Goal: Transaction & Acquisition: Purchase product/service

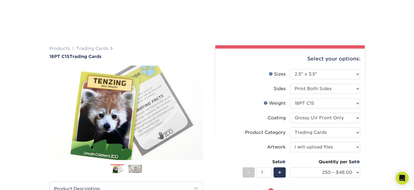
select select "2.50x3.50"
select select "c2f9bce9-36c2-409d-b101-c29d9d031e18"
select select "upload"
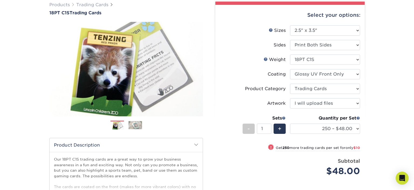
click at [3, 97] on div "Products Trading Cards 18PT C1S Trading Cards Previous Next show more" at bounding box center [207, 132] width 414 height 282
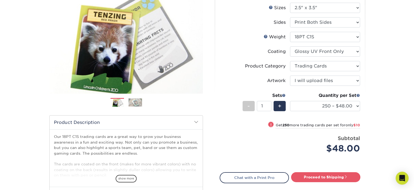
scroll to position [67, 0]
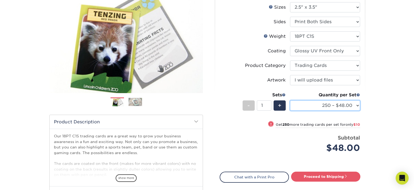
click at [290, 100] on select "25 – $25.00 50 – $29.00 75 – $37.00 100 – $41.00 250 – $48.00 500 – $58.00 1000…" at bounding box center [325, 105] width 70 height 10
click option "500 – $58.00" at bounding box center [0, 0] width 0 height 0
click at [380, 80] on div "Products Trading Cards 18PT C1S Trading Cards Previous Next show more" at bounding box center [207, 109] width 414 height 282
click at [290, 100] on select "25 – $25.00 50 – $29.00 75 – $37.00 100 – $41.00 250 – $48.00 500 – $58.00 1000…" at bounding box center [325, 105] width 70 height 10
select select "250 – $48.00"
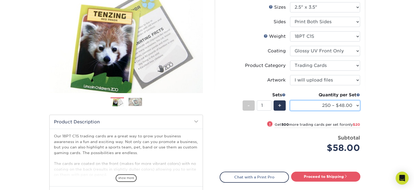
click option "250 – $48.00" at bounding box center [0, 0] width 0 height 0
click at [230, 29] on li "Sides Please Select Print Both Sides Print Front Only" at bounding box center [290, 24] width 140 height 15
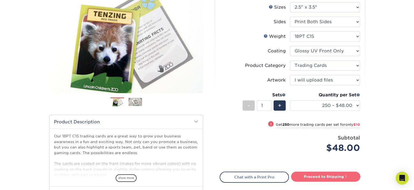
click at [327, 176] on link "Proceed to Shipping" at bounding box center [325, 177] width 69 height 10
type input "Set 1"
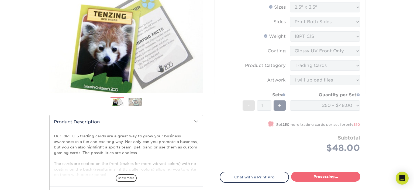
select select "f7cdf0bb-4f0d-4a12-bfed-4ea69d747644"
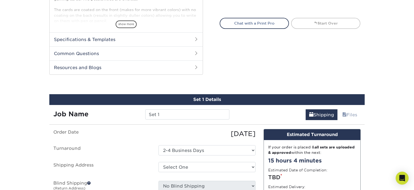
scroll to position [268, 0]
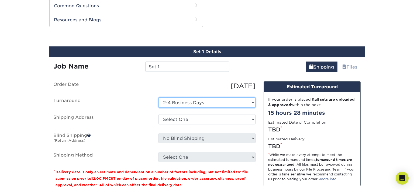
click at [159, 97] on select "Select One 2-4 Business Days" at bounding box center [207, 102] width 97 height 10
click option "2-4 Business Days" at bounding box center [0, 0] width 0 height 0
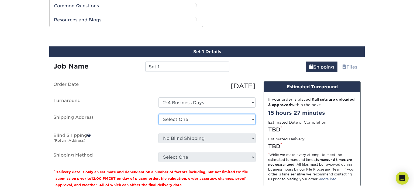
click at [159, 114] on select "Select One + Add New Address - Login" at bounding box center [207, 119] width 97 height 10
select select "newaddress"
click option "+ Add New Address" at bounding box center [0, 0] width 0 height 0
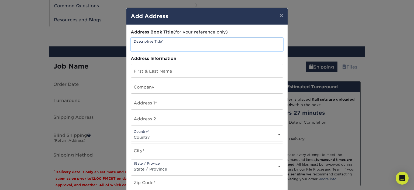
click at [175, 48] on input "text" at bounding box center [207, 44] width 152 height 13
type input "h"
type input "[PERSON_NAME] - home"
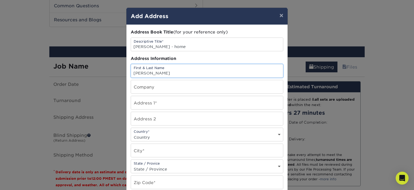
type input "[PERSON_NAME]"
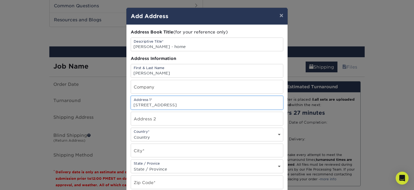
type input "591 plank road"
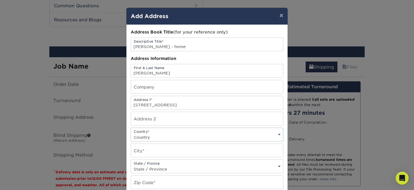
select select "US"
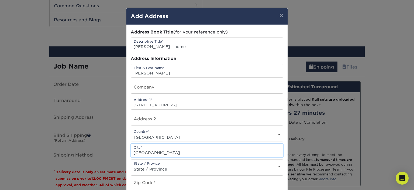
type input "beach lake"
select select "PA"
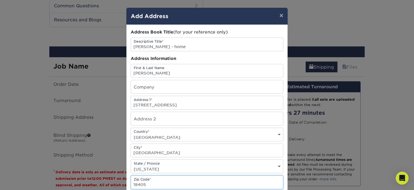
type input "18405"
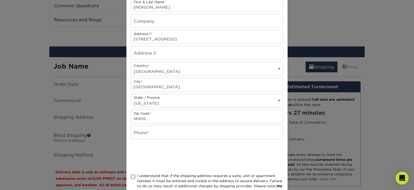
scroll to position [66, 0]
click at [205, 133] on input "text" at bounding box center [207, 131] width 152 height 13
type input "5702511744"
click at [133, 179] on span at bounding box center [133, 176] width 5 height 5
click at [0, 0] on input "I understand that if the shipping address requires a suite, unit or apartment n…" at bounding box center [0, 0] width 0 height 0
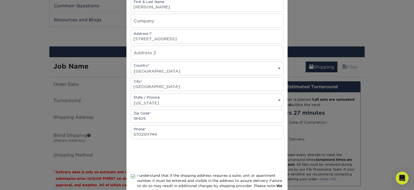
scroll to position [105, 0]
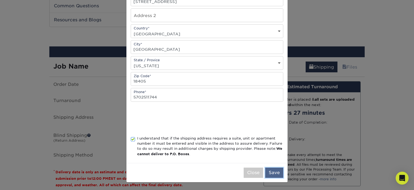
click at [277, 175] on button "Save" at bounding box center [274, 173] width 18 height 10
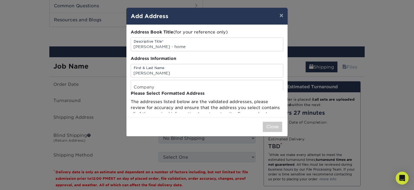
scroll to position [0, 0]
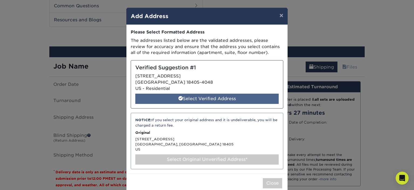
click at [204, 101] on div "Select Verified Address" at bounding box center [207, 99] width 144 height 10
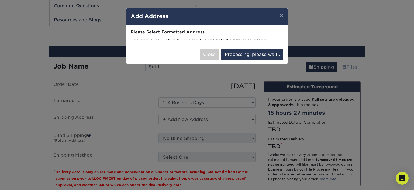
select select "286293"
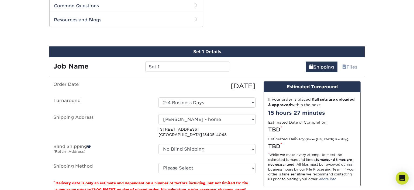
click at [29, 96] on div "Products Trading Cards 18PT C1S Trading Cards Previous Next show more" at bounding box center [207, 0] width 414 height 469
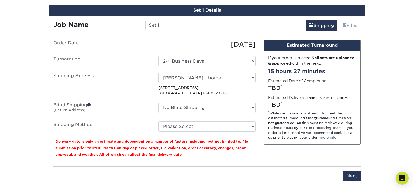
scroll to position [327, 0]
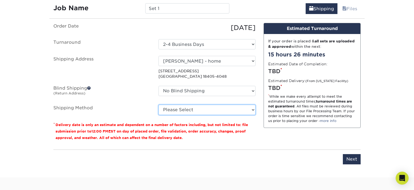
click at [159, 105] on select "Please Select 3 Day Shipping Service (+$24.42) 2 Day Air Shipping (+$24.89) Gro…" at bounding box center [207, 110] width 97 height 10
select select "12"
click option "3 Day Shipping Service (+$24.42)" at bounding box center [0, 0] width 0 height 0
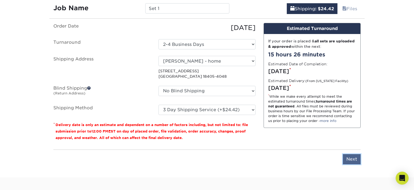
click at [354, 158] on input "Next" at bounding box center [352, 159] width 18 height 10
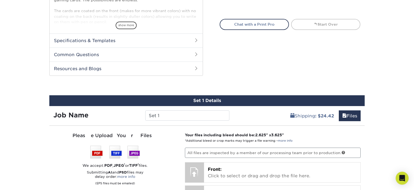
scroll to position [214, 0]
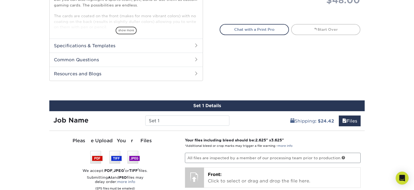
click at [393, 125] on div "Products Trading Cards 18PT C1S Trading Cards Previous Next show more" at bounding box center [207, 50] width 414 height 460
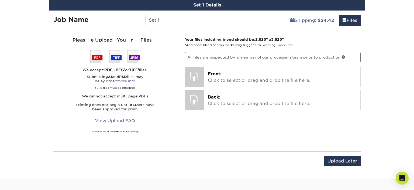
scroll to position [316, 0]
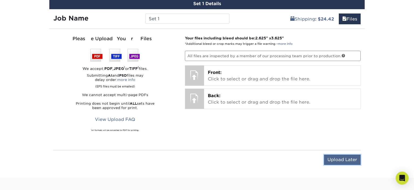
click at [343, 159] on input "Upload Later" at bounding box center [342, 160] width 37 height 10
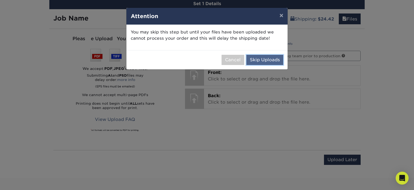
click at [264, 61] on button "Skip Uploads" at bounding box center [265, 60] width 37 height 10
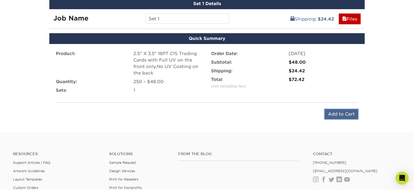
click at [344, 113] on input "Add to Cart" at bounding box center [342, 114] width 34 height 10
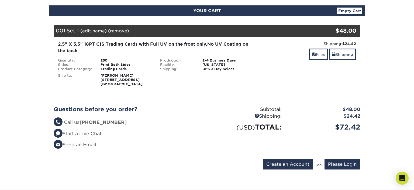
scroll to position [44, 0]
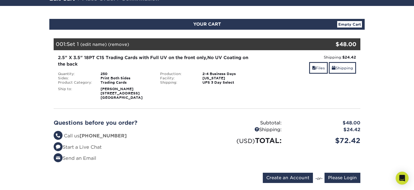
click at [20, 87] on section "YOUR CART Empty Cart Your Cart is Empty Account Login Create Account Contact Us…" at bounding box center [207, 104] width 414 height 196
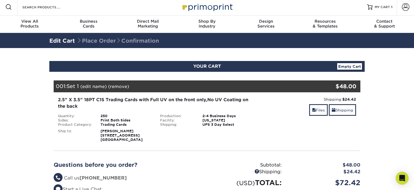
scroll to position [0, 0]
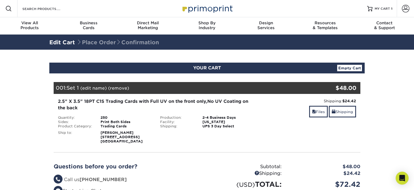
click at [67, 42] on link "Edit Cart" at bounding box center [62, 42] width 26 height 6
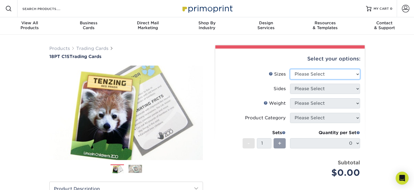
click at [290, 69] on select "Please Select 2.5" x 3.5"" at bounding box center [325, 74] width 70 height 10
select select "2.50x3.50"
click option "2.5" x 3.5"" at bounding box center [0, 0] width 0 height 0
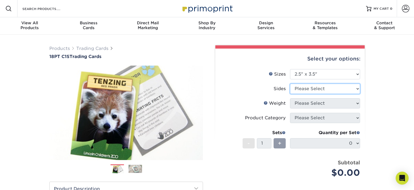
click at [290, 84] on select "Please Select Print Both Sides Print Front Only" at bounding box center [325, 89] width 70 height 10
select select "13abbda7-1d64-4f25-8bb2-c179b224825d"
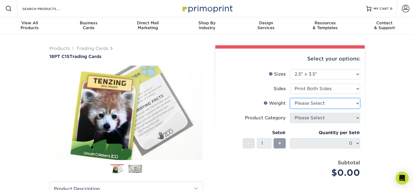
click at [290, 98] on select "Please Select 18PT C1S" at bounding box center [325, 103] width 70 height 10
select select "18PTC1S"
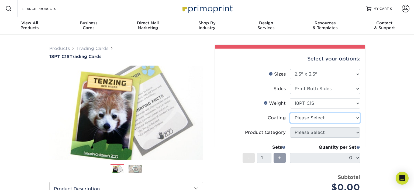
click at [290, 113] on select at bounding box center [325, 118] width 70 height 10
select select "1e8116af-acfc-44b1-83dc-8181aa338834"
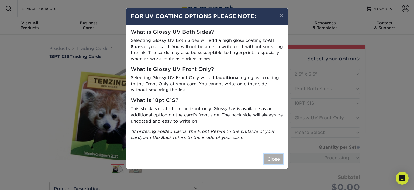
click at [274, 158] on button "Close" at bounding box center [273, 159] width 19 height 10
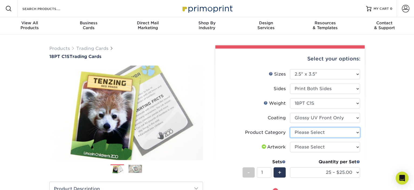
click at [290, 127] on select "Please Select Trading Cards" at bounding box center [325, 132] width 70 height 10
select select "c2f9bce9-36c2-409d-b101-c29d9d031e18"
click option "Trading Cards" at bounding box center [0, 0] width 0 height 0
click at [290, 142] on select "Please Select I will upload files I need a design - $100" at bounding box center [325, 147] width 70 height 10
select select "upload"
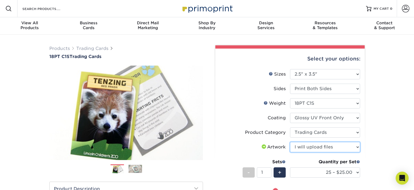
click option "I will upload files" at bounding box center [0, 0] width 0 height 0
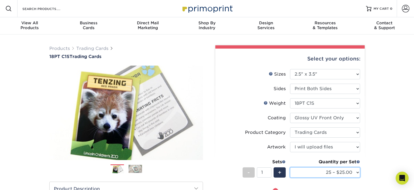
click at [290, 167] on select "25 – $25.00 50 – $29.00 75 – $37.00 100 – $41.00 250 – $48.00 500 – $58.00 1000…" at bounding box center [325, 172] width 70 height 10
select select "250 – $48.00"
click option "250 – $48.00" at bounding box center [0, 0] width 0 height 0
click at [377, 100] on div "Products Trading Cards 18PT C1S Trading Cards Previous Next show more" at bounding box center [207, 176] width 414 height 282
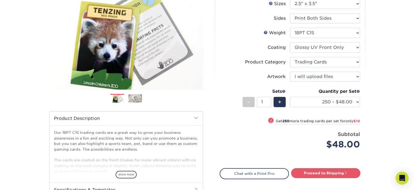
scroll to position [73, 0]
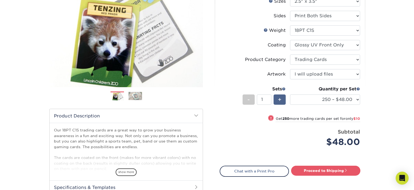
click at [281, 99] on span "+" at bounding box center [280, 99] width 4 height 8
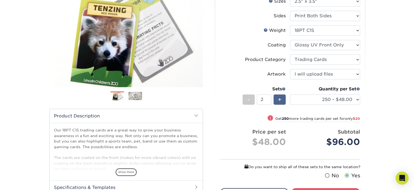
click at [281, 99] on span "+" at bounding box center [280, 99] width 4 height 8
click at [393, 106] on div "Products Trading Cards 18PT C1S Trading Cards Previous Next show more" at bounding box center [207, 106] width 414 height 289
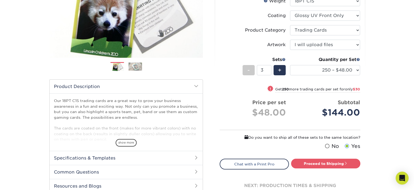
scroll to position [117, 0]
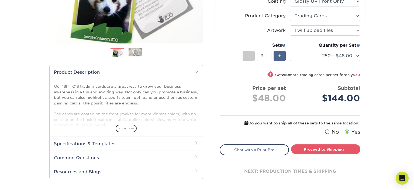
click at [278, 54] on span "+" at bounding box center [280, 56] width 4 height 8
type input "4"
click at [331, 148] on link "Proceed to Shipping" at bounding box center [325, 149] width 69 height 10
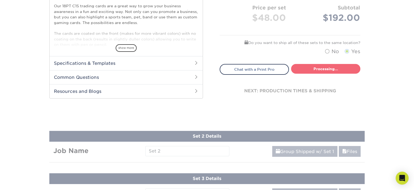
select select "f7cdf0bb-4f0d-4a12-bfed-4ea69d747644"
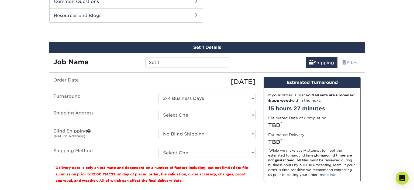
scroll to position [275, 0]
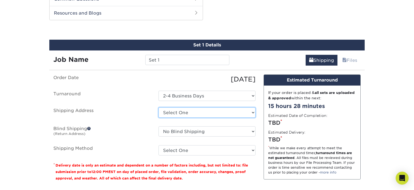
click at [159, 107] on select "Select One + Add New Address - Login" at bounding box center [207, 112] width 97 height 10
select select "newaddress"
click option "+ Add New Address" at bounding box center [0, 0] width 0 height 0
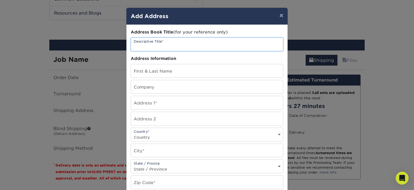
click at [203, 45] on input "text" at bounding box center [207, 44] width 152 height 13
type input "[PERSON_NAME] - home"
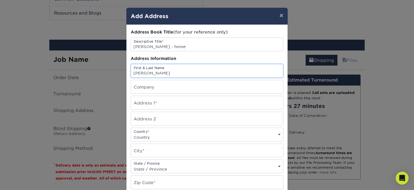
type input "[PERSON_NAME]"
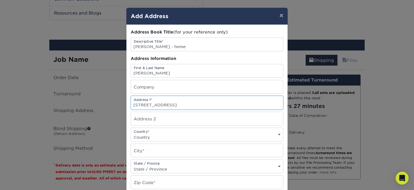
type input "591 plank road"
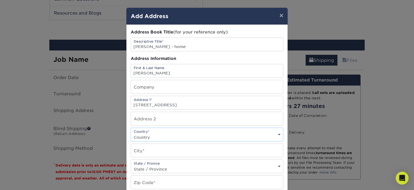
select select "US"
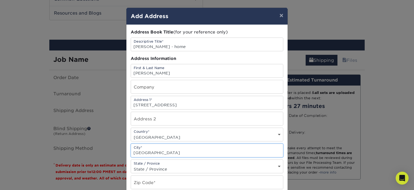
type input "beach lake"
select select "PA"
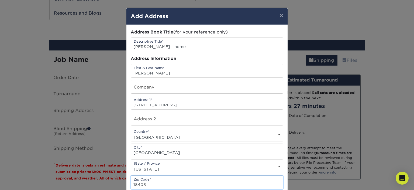
type input "18405"
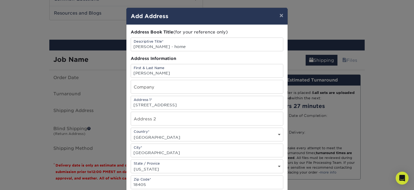
scroll to position [105, 0]
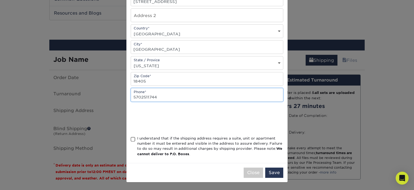
type input "5702511744"
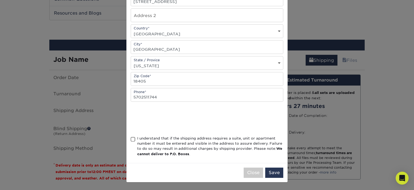
click at [133, 140] on span at bounding box center [133, 139] width 5 height 5
click at [0, 0] on input "I understand that if the shipping address requires a suite, unit or apartment n…" at bounding box center [0, 0] width 0 height 0
click at [274, 169] on button "Save" at bounding box center [274, 173] width 18 height 10
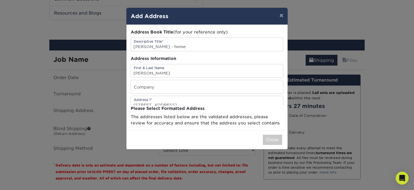
scroll to position [0, 0]
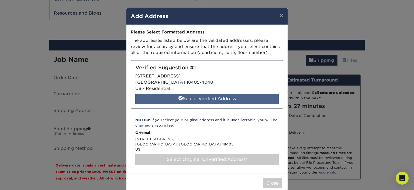
click at [213, 98] on div "Select Verified Address" at bounding box center [207, 99] width 144 height 10
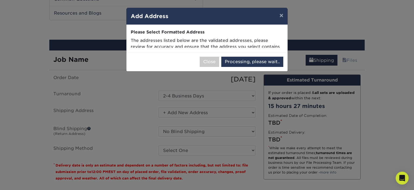
select select "286294"
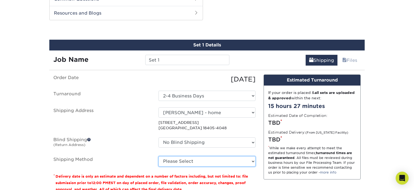
click at [159, 156] on select "Please Select 3 Day Shipping Service (+$24.42) 2 Day Air Shipping (+$24.89) Gro…" at bounding box center [207, 161] width 97 height 10
select select "12"
click option "3 Day Shipping Service (+$24.42)" at bounding box center [0, 0] width 0 height 0
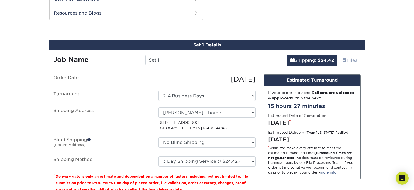
click at [397, 77] on div "Products Trading Cards 18PT C1S Trading Cards Previous Next show more" at bounding box center [207, 57] width 414 height 596
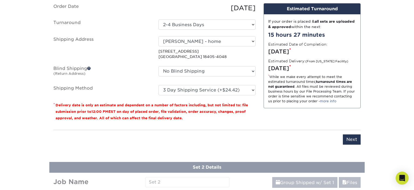
scroll to position [348, 0]
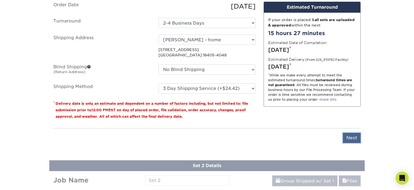
click at [350, 138] on input "Next" at bounding box center [352, 138] width 18 height 10
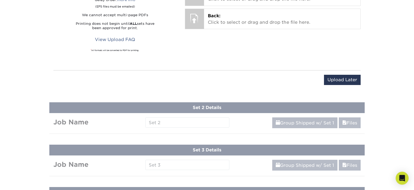
scroll to position [392, 0]
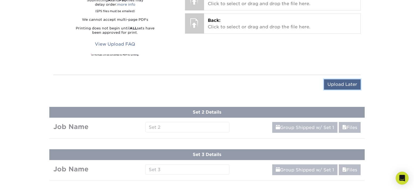
click at [350, 83] on input "Upload Later" at bounding box center [342, 84] width 37 height 10
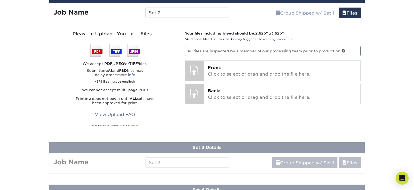
scroll to position [354, 0]
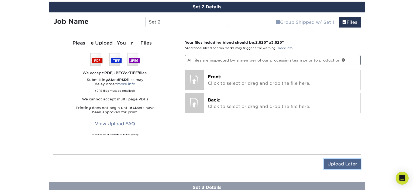
click at [349, 164] on input "Upload Later" at bounding box center [342, 164] width 37 height 10
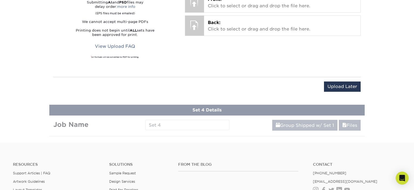
scroll to position [486, 0]
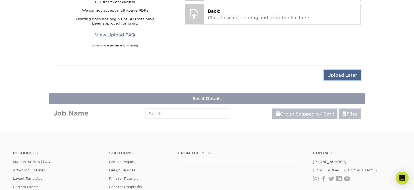
click at [347, 71] on input "Upload Later" at bounding box center [342, 75] width 37 height 10
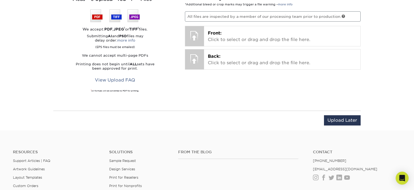
scroll to position [438, 0]
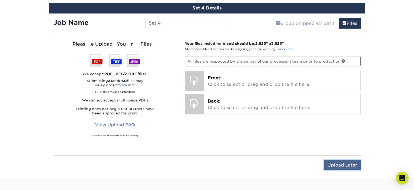
click at [341, 163] on input "Upload Later" at bounding box center [342, 165] width 37 height 10
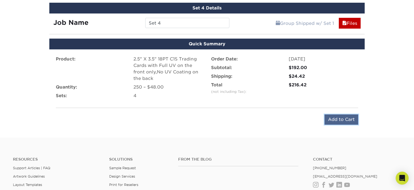
click at [343, 119] on input "Add to Cart" at bounding box center [342, 119] width 34 height 10
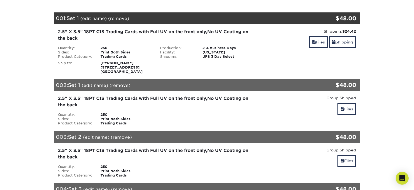
scroll to position [73, 0]
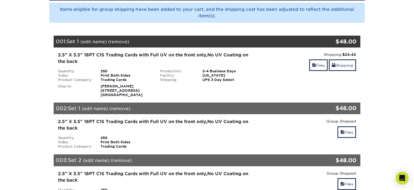
click at [118, 43] on link "(remove)" at bounding box center [118, 41] width 21 height 5
click at [219, 44] on link "Yes" at bounding box center [219, 41] width 8 height 5
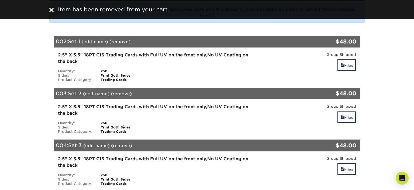
click at [384, 24] on section "YOUR CART Empty Cart Items eligible for group shipping have been added to your …" at bounding box center [207, 159] width 414 height 364
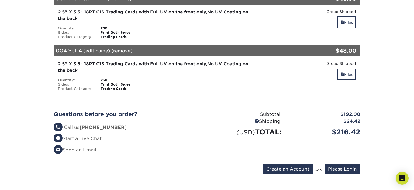
scroll to position [233, 0]
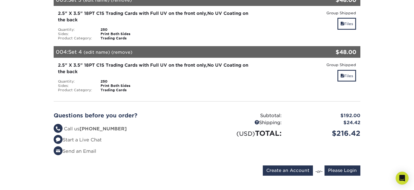
click at [397, 60] on section "YOUR CART Empty Cart Items eligible for group shipping have been added to your …" at bounding box center [207, 6] width 414 height 378
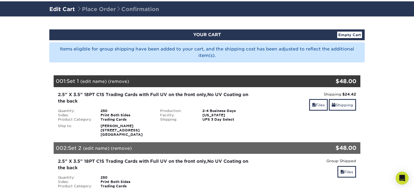
scroll to position [44, 0]
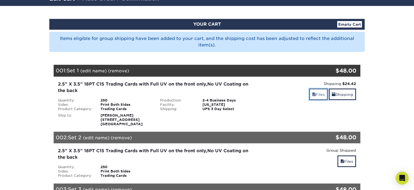
click at [317, 94] on link "Files" at bounding box center [318, 94] width 19 height 12
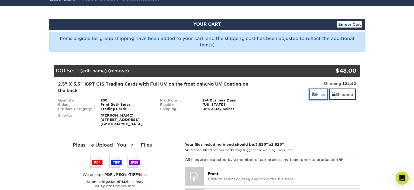
click at [317, 94] on link "Files" at bounding box center [318, 94] width 19 height 12
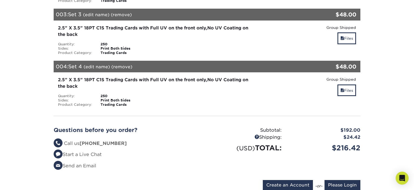
scroll to position [233, 0]
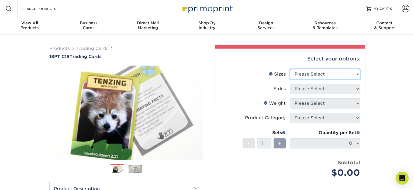
click at [290, 69] on select "Please Select 2.5" x 3.5"" at bounding box center [325, 74] width 70 height 10
select select "2.50x3.50"
click option "2.5" x 3.5"" at bounding box center [0, 0] width 0 height 0
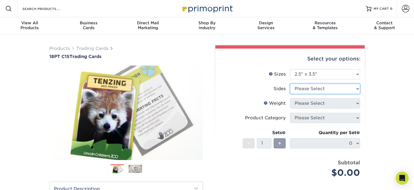
click at [290, 84] on select "Please Select Print Both Sides Print Front Only" at bounding box center [325, 89] width 70 height 10
select select "13abbda7-1d64-4f25-8bb2-c179b224825d"
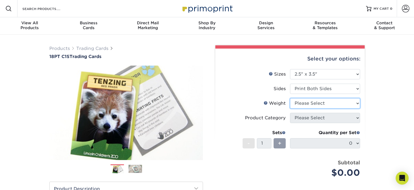
click at [290, 98] on select "Please Select 18PT C1S" at bounding box center [325, 103] width 70 height 10
select select "18PTC1S"
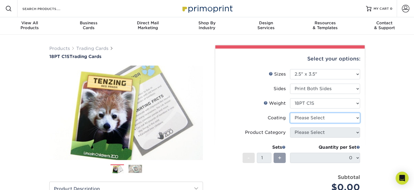
click at [290, 113] on select at bounding box center [325, 118] width 70 height 10
select select "1e8116af-acfc-44b1-83dc-8181aa338834"
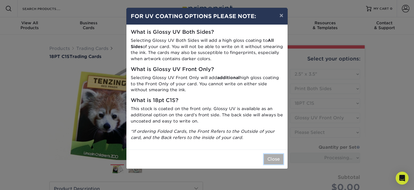
click at [271, 159] on button "Close" at bounding box center [273, 159] width 19 height 10
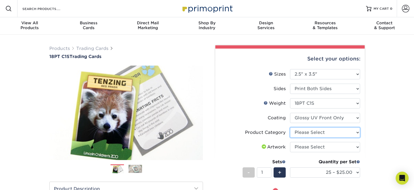
click at [290, 127] on select "Please Select Trading Cards" at bounding box center [325, 132] width 70 height 10
select select "c2f9bce9-36c2-409d-b101-c29d9d031e18"
click option "Trading Cards" at bounding box center [0, 0] width 0 height 0
click at [290, 142] on select "Please Select I will upload files I need a design - $100" at bounding box center [325, 147] width 70 height 10
select select "upload"
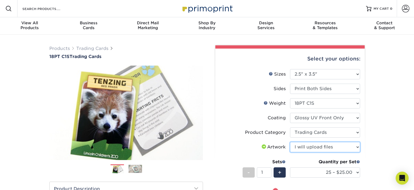
click option "I will upload files" at bounding box center [0, 0] width 0 height 0
click at [380, 132] on div "Products Trading Cards 18PT C1S Trading Cards Previous Next show more" at bounding box center [207, 176] width 414 height 282
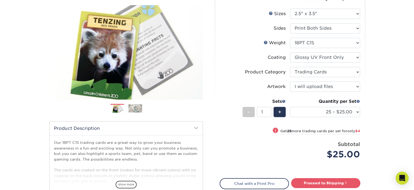
scroll to position [73, 0]
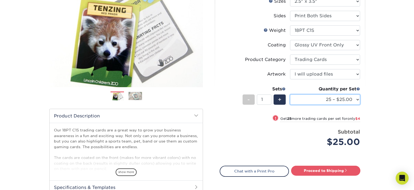
click at [290, 94] on select "25 – $25.00 50 – $29.00 75 – $37.00 100 – $41.00 250 – $48.00 500 – $58.00 1000…" at bounding box center [325, 99] width 70 height 10
select select "500 – $58.00"
click option "500 – $58.00" at bounding box center [0, 0] width 0 height 0
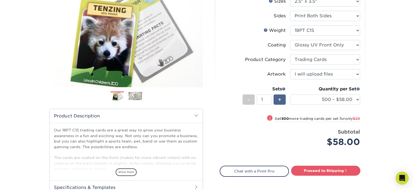
click at [279, 96] on span "+" at bounding box center [280, 99] width 4 height 8
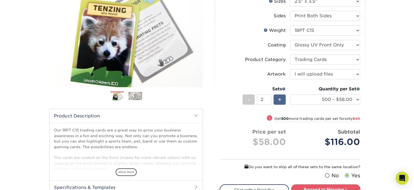
click at [279, 96] on span "+" at bounding box center [280, 99] width 4 height 8
type input "4"
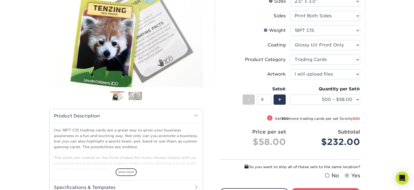
click at [397, 98] on div "Products Trading Cards 18PT C1S Trading Cards Previous Next show more" at bounding box center [207, 106] width 414 height 289
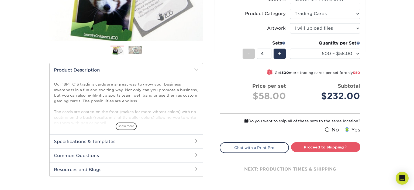
scroll to position [131, 0]
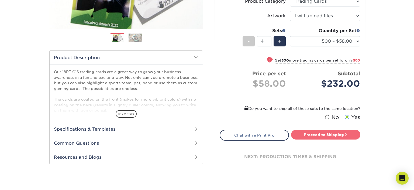
click at [324, 134] on link "Proceed to Shipping" at bounding box center [325, 135] width 69 height 10
select select "83486e31-025a-419b-9d13-e628b4ff6c11"
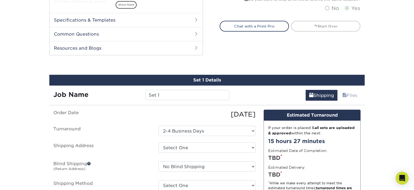
scroll to position [275, 0]
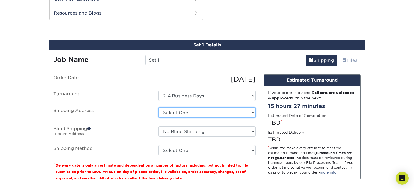
click at [159, 107] on select "Select One + Add New Address - Login" at bounding box center [207, 112] width 97 height 10
select select "newaddress"
click option "+ Add New Address" at bounding box center [0, 0] width 0 height 0
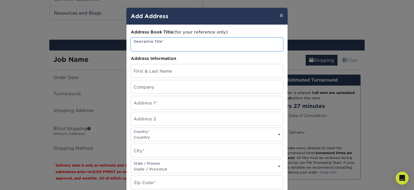
click at [194, 43] on input "text" at bounding box center [207, 44] width 152 height 13
type input "[PERSON_NAME]"
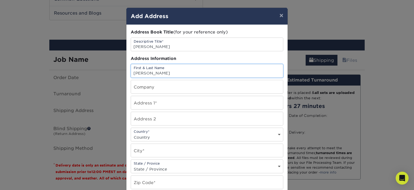
type input "[PERSON_NAME]"
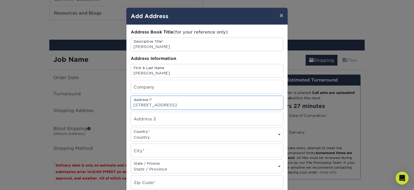
type input "[STREET_ADDRESS]"
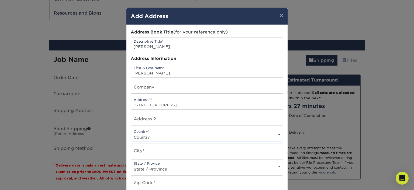
select select "US"
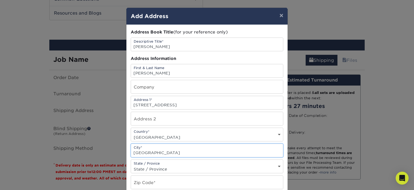
type input "beach lake"
select select "PA"
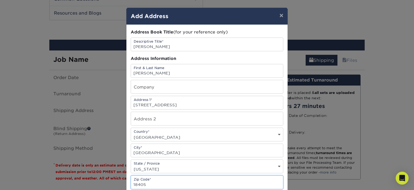
type input "18405"
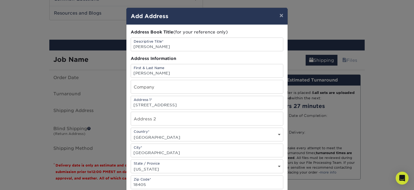
scroll to position [105, 0]
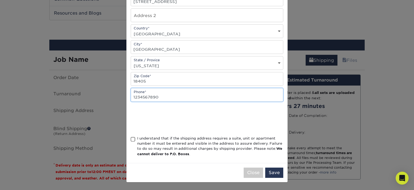
type input "1234567890"
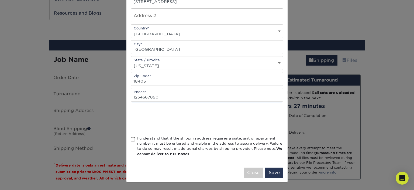
click at [132, 141] on span at bounding box center [133, 139] width 5 height 5
click at [0, 0] on input "I understand that if the shipping address requires a suite, unit or apartment n…" at bounding box center [0, 0] width 0 height 0
click at [276, 172] on button "Save" at bounding box center [274, 173] width 18 height 10
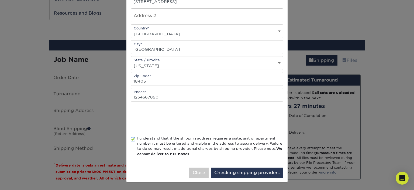
scroll to position [0, 0]
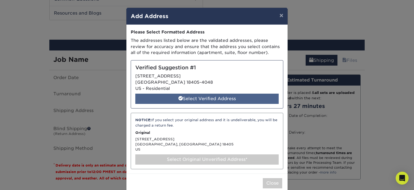
click at [216, 99] on div "Select Verified Address" at bounding box center [207, 99] width 144 height 10
select select "286295"
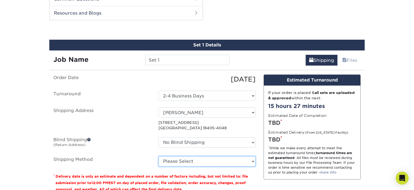
click at [159, 156] on select "Please Select 3 Day Shipping Service (+$26.38) 2 Day Air Shipping (+$27.13) Gro…" at bounding box center [207, 161] width 97 height 10
select select "12"
click option "3 Day Shipping Service (+$26.38)" at bounding box center [0, 0] width 0 height 0
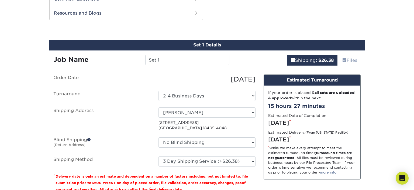
click at [18, 119] on div "Products Trading Cards 18PT C1S Trading Cards Previous Next show more" at bounding box center [207, 57] width 414 height 596
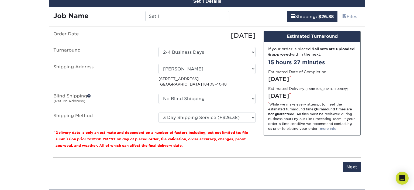
scroll to position [333, 0]
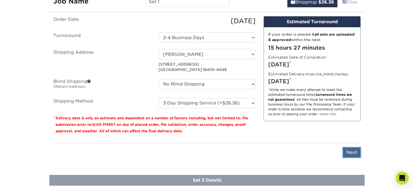
click at [357, 152] on input "Next" at bounding box center [352, 152] width 18 height 10
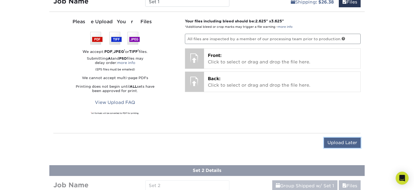
click at [349, 142] on input "Upload Later" at bounding box center [342, 143] width 37 height 10
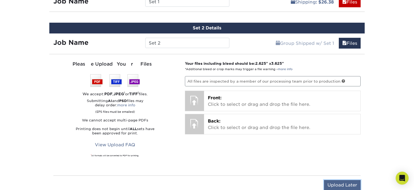
click at [348, 182] on input "Upload Later" at bounding box center [342, 185] width 37 height 10
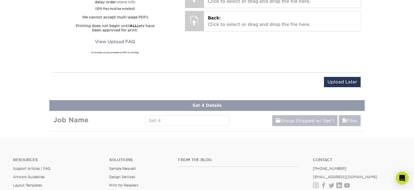
scroll to position [479, 0]
click at [341, 78] on input "Upload Later" at bounding box center [342, 82] width 37 height 10
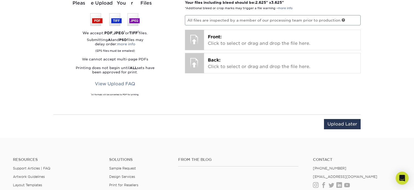
scroll to position [444, 0]
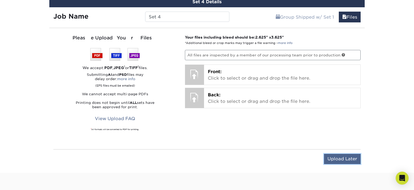
click at [343, 158] on input "Upload Later" at bounding box center [342, 159] width 37 height 10
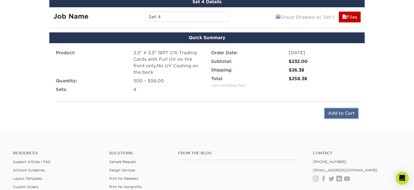
click at [340, 110] on input "Add to Cart" at bounding box center [342, 113] width 34 height 10
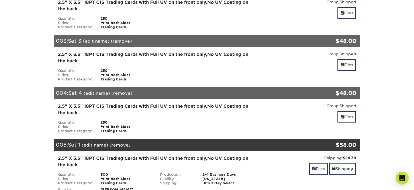
scroll to position [166, 0]
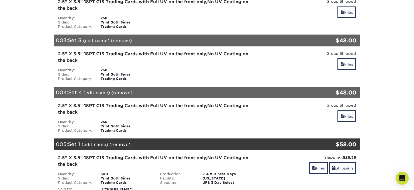
click at [122, 90] on link "(remove)" at bounding box center [121, 92] width 21 height 5
click at [224, 94] on link "Yes" at bounding box center [222, 92] width 8 height 5
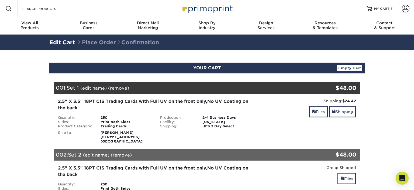
click at [121, 156] on link "(remove)" at bounding box center [121, 154] width 21 height 5
click at [223, 156] on link "Yes" at bounding box center [221, 154] width 8 height 5
click at [123, 154] on link "(remove)" at bounding box center [121, 154] width 21 height 5
click at [220, 157] on link "Yes" at bounding box center [221, 154] width 8 height 5
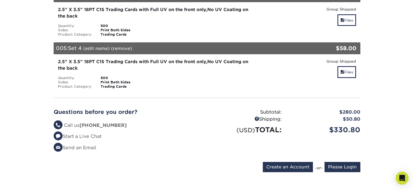
scroll to position [291, 0]
